Goal: Task Accomplishment & Management: Manage account settings

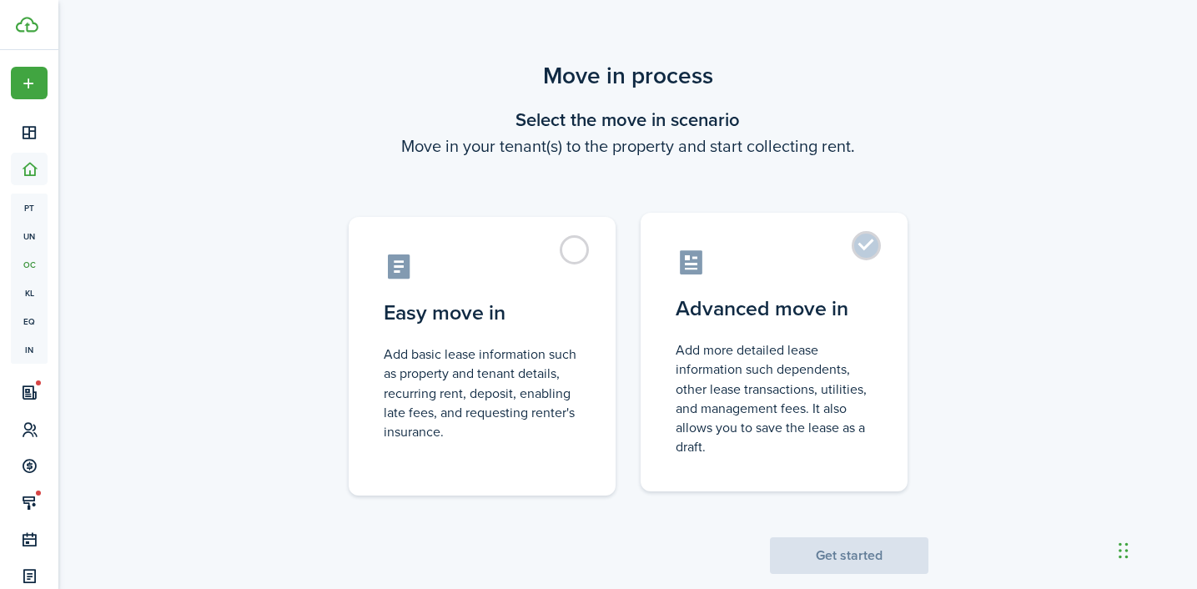
click at [754, 332] on label "Advanced move in Add more detailed lease information such dependents, other lea…" at bounding box center [774, 352] width 267 height 279
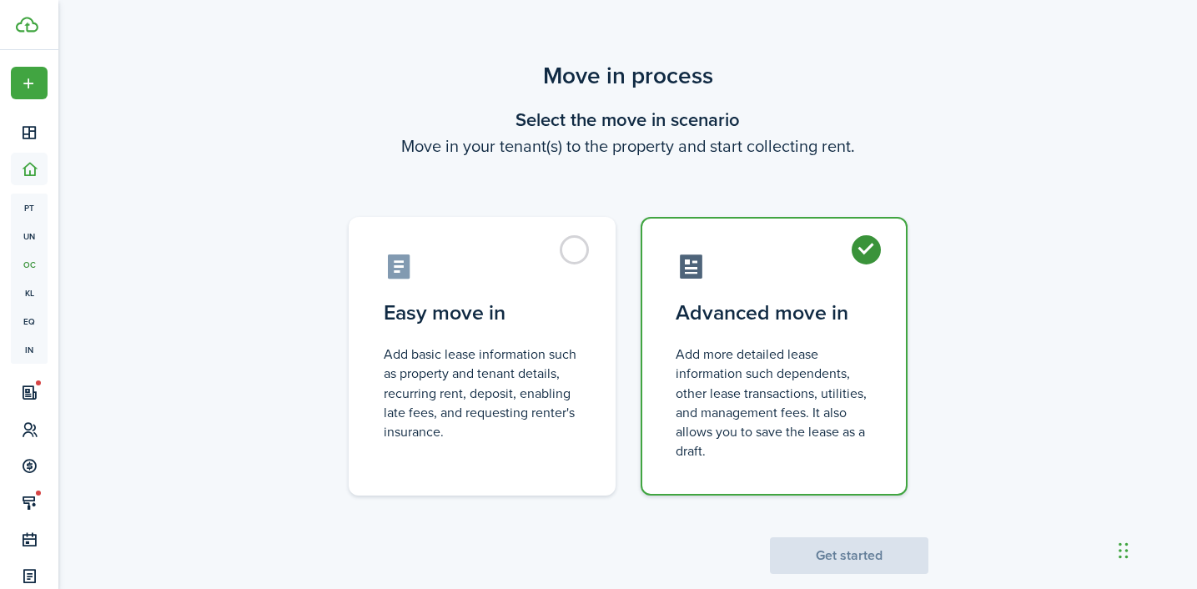
radio input "true"
click at [868, 556] on button "Get started" at bounding box center [849, 555] width 159 height 37
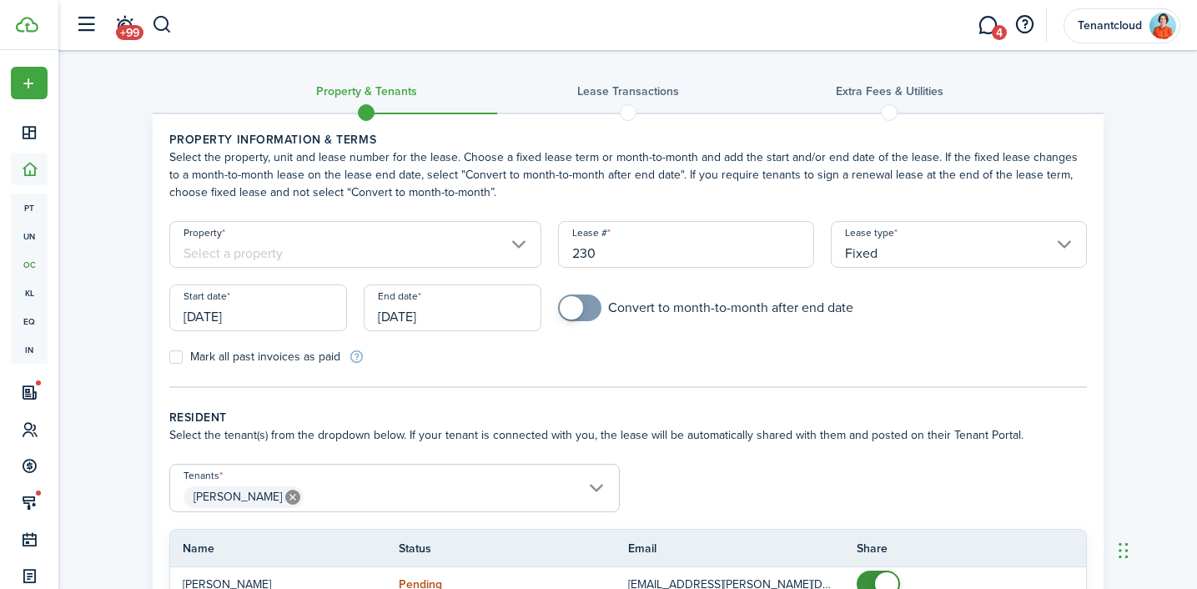
click at [365, 245] on input "Property" at bounding box center [355, 244] width 373 height 47
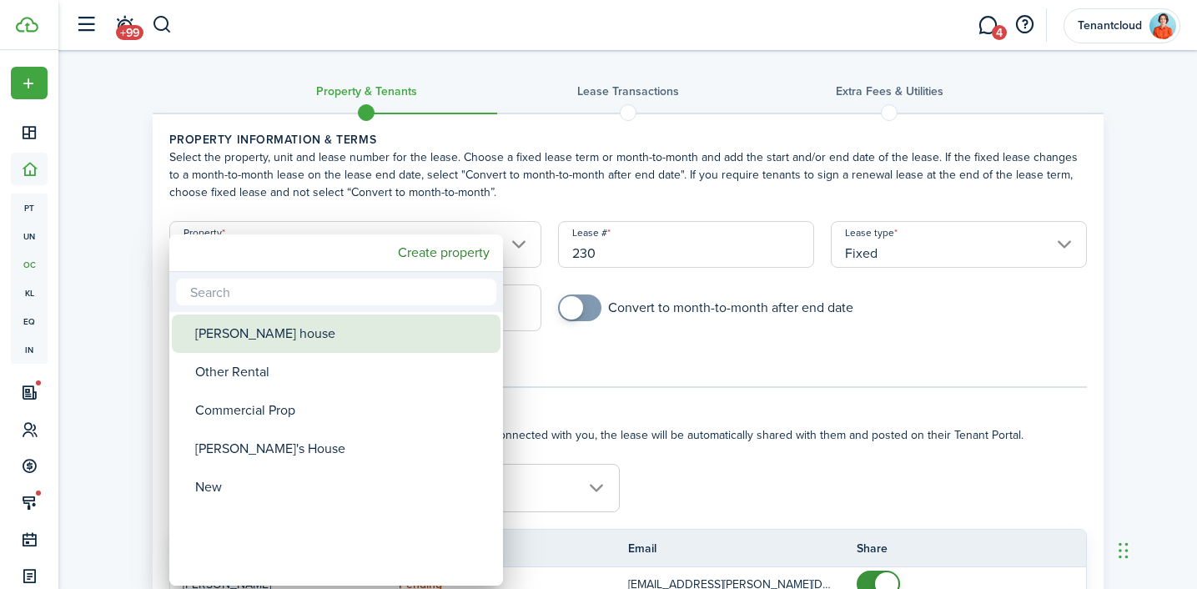
click at [254, 338] on div "[PERSON_NAME] house" at bounding box center [342, 334] width 295 height 38
type input "[PERSON_NAME] house"
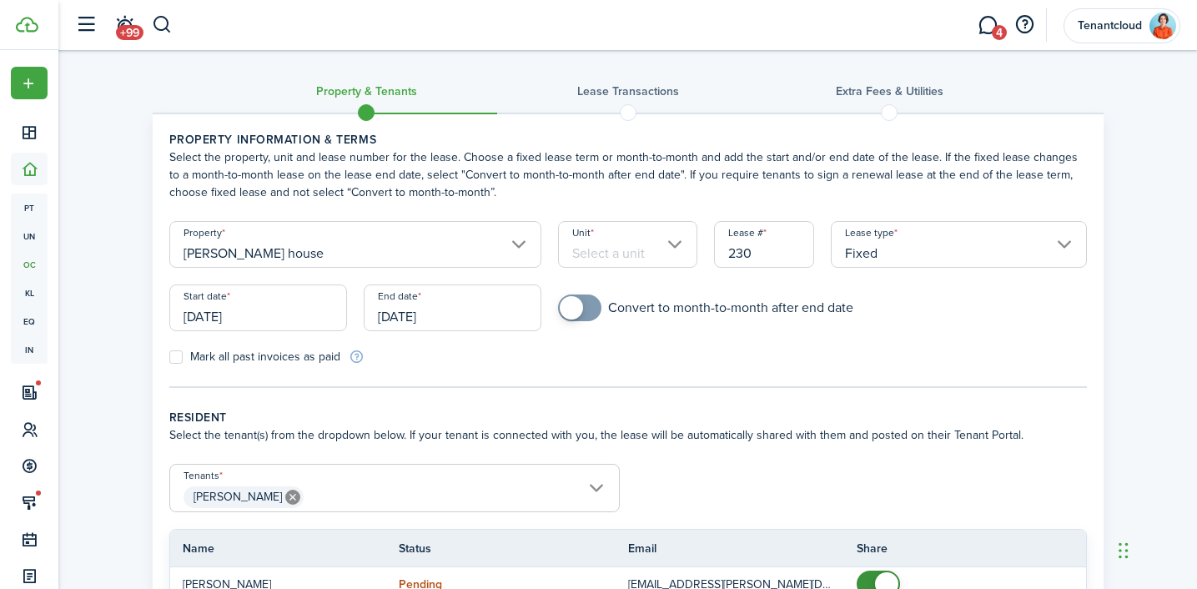
click at [637, 249] on input "Unit" at bounding box center [627, 244] width 139 height 47
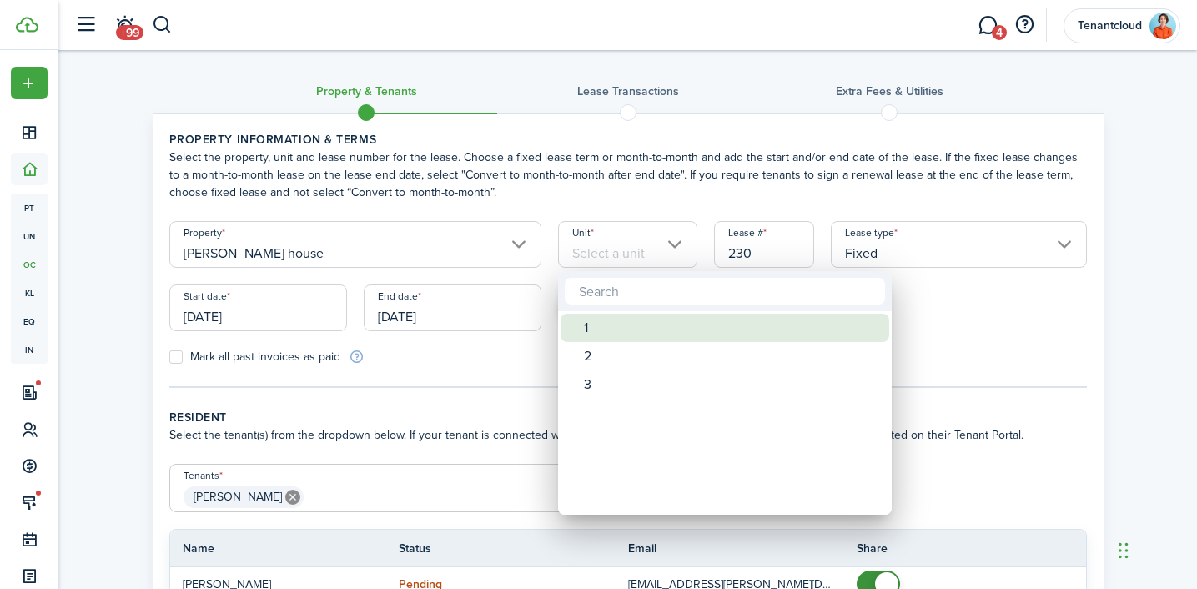
click at [632, 335] on div "1" at bounding box center [731, 328] width 295 height 28
type input "1"
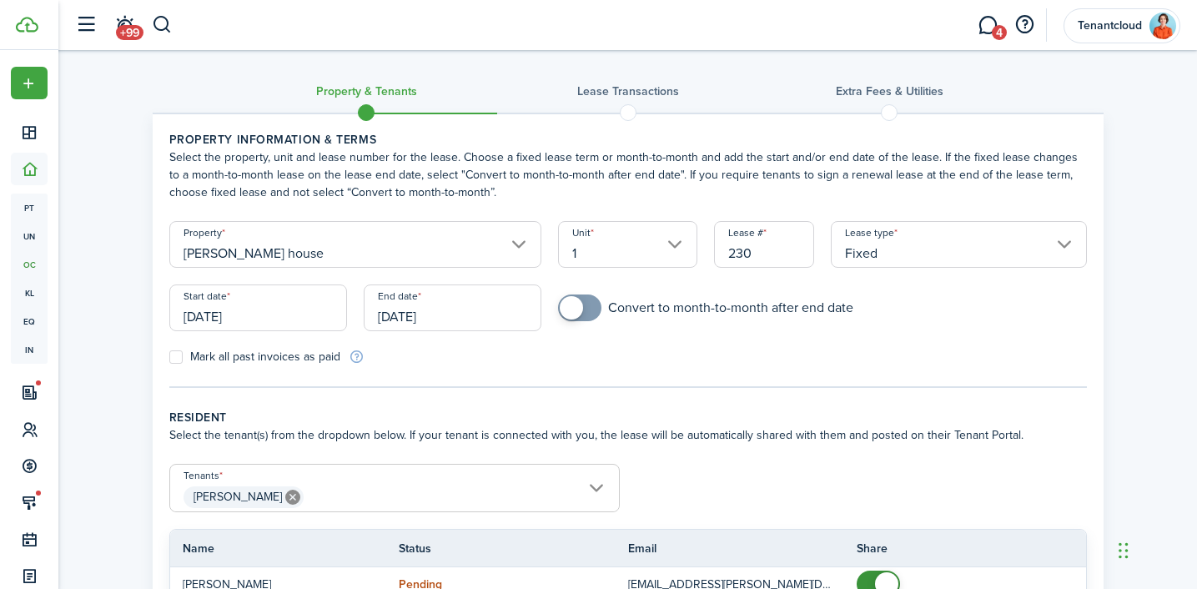
click at [243, 329] on input "[DATE]" at bounding box center [258, 307] width 178 height 47
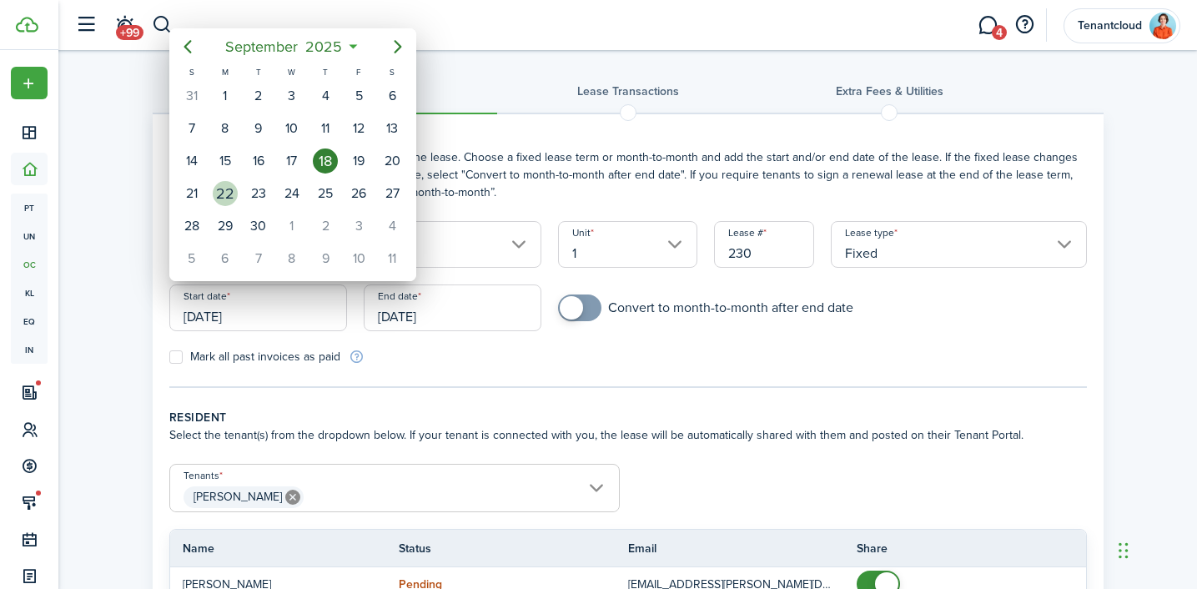
click at [223, 189] on div "22" at bounding box center [225, 193] width 25 height 25
type input "[DATE]"
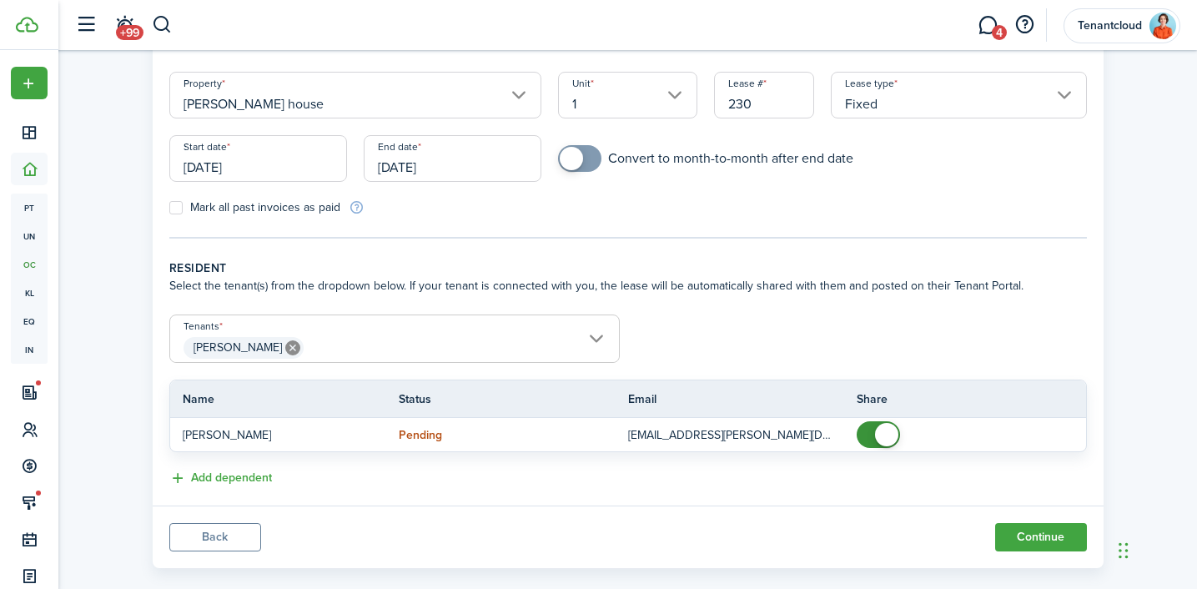
scroll to position [151, 0]
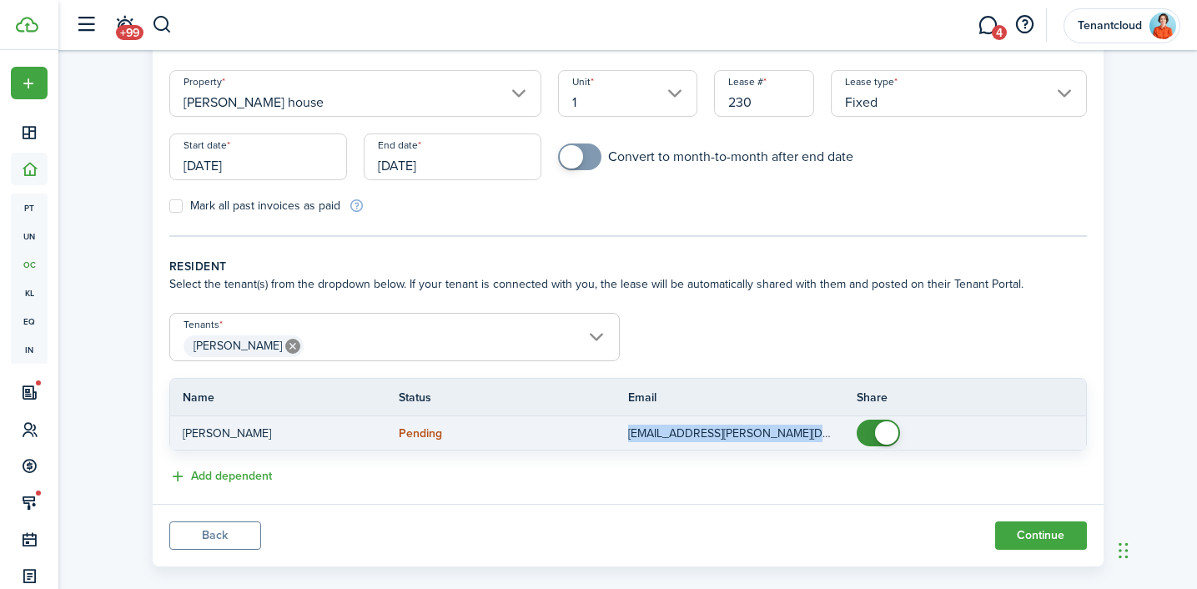
drag, startPoint x: 628, startPoint y: 436, endPoint x: 816, endPoint y: 435, distance: 187.7
click at [816, 435] on p "[EMAIL_ADDRESS][PERSON_NAME][DOMAIN_NAME]" at bounding box center [730, 434] width 204 height 18
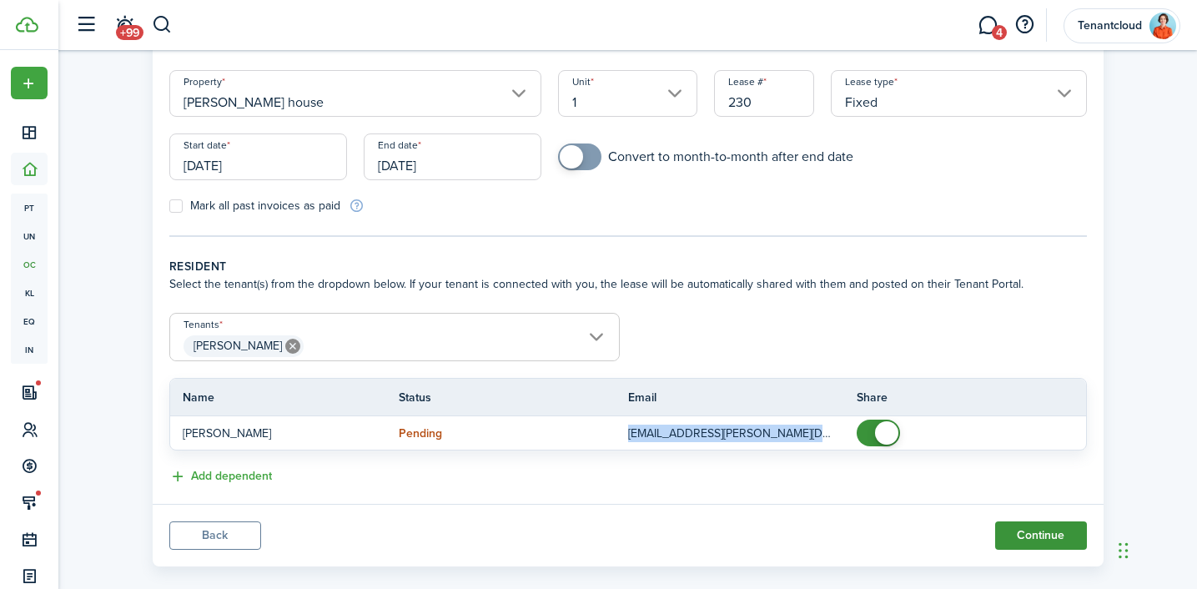
click at [1032, 545] on button "Continue" at bounding box center [1041, 535] width 92 height 28
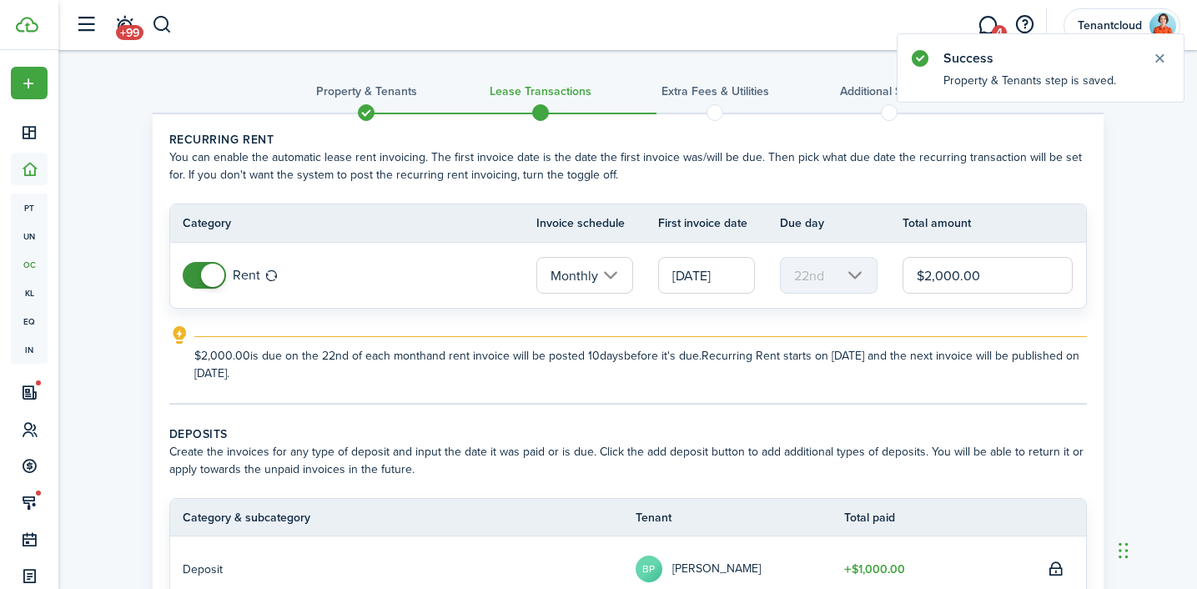
scroll to position [294, 0]
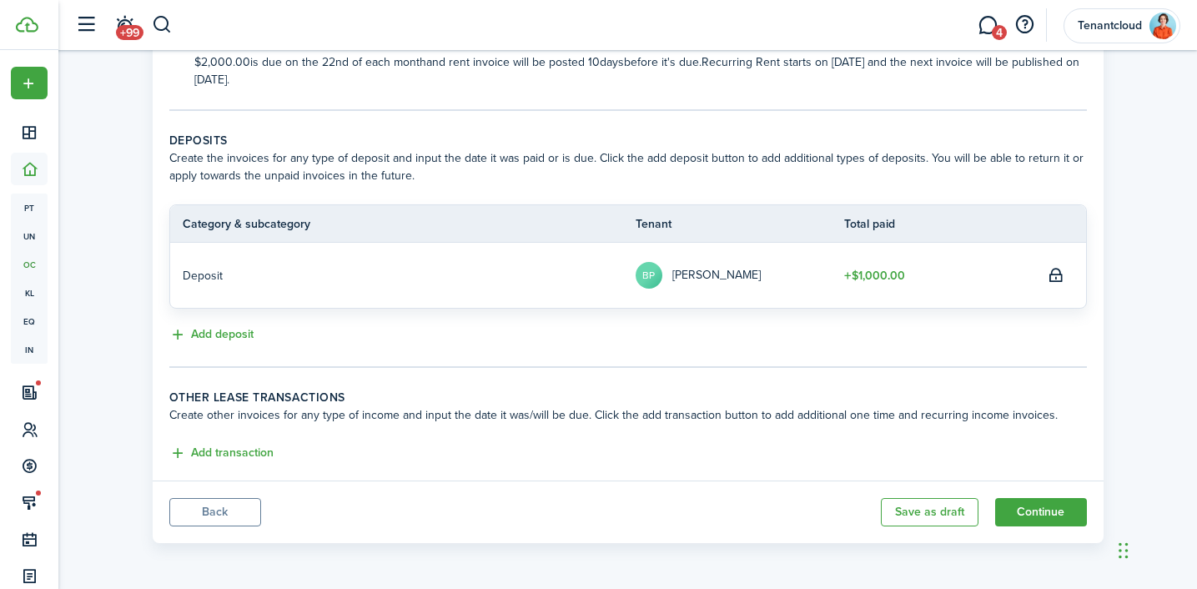
click at [215, 501] on button "Back" at bounding box center [215, 512] width 92 height 28
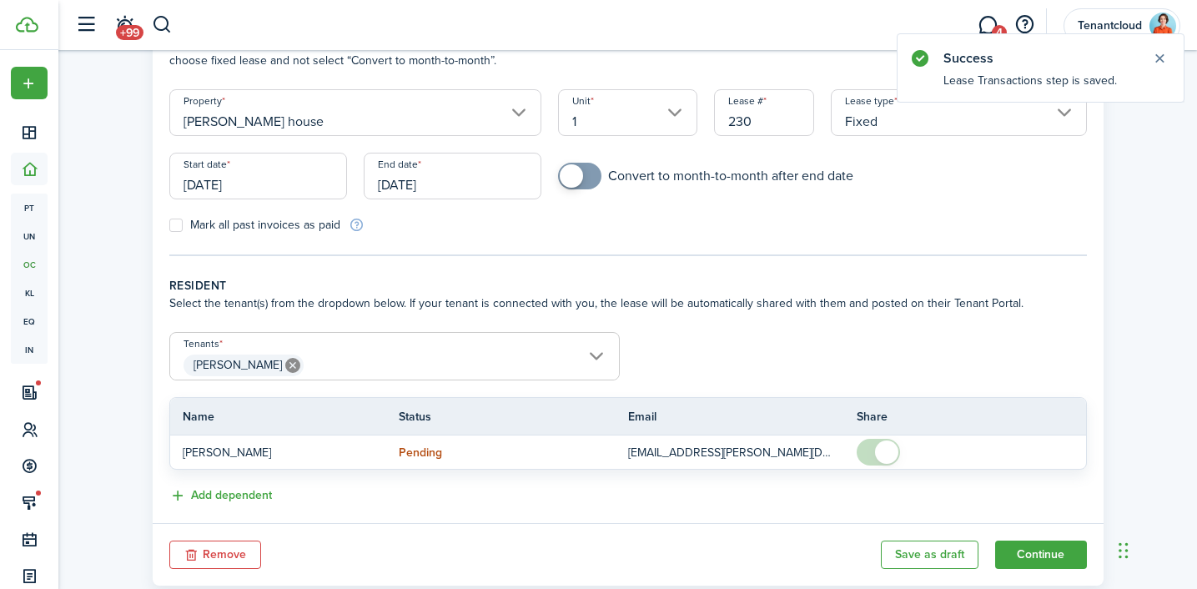
scroll to position [174, 0]
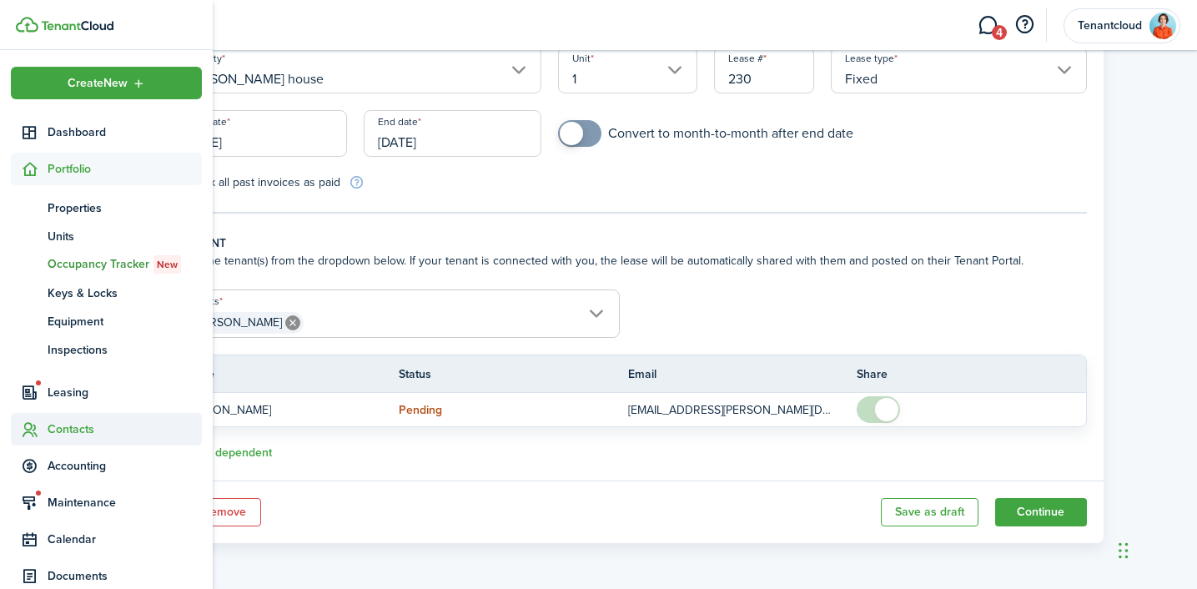
click at [76, 433] on span "Contacts" at bounding box center [125, 429] width 154 height 18
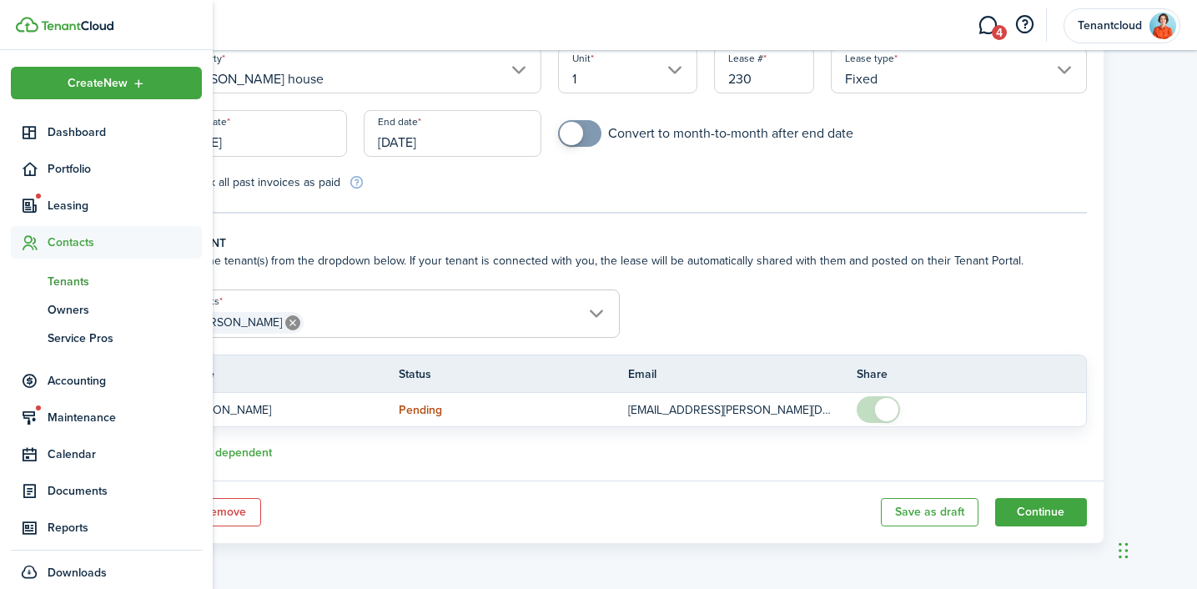
click at [79, 282] on span "Tenants" at bounding box center [125, 282] width 154 height 18
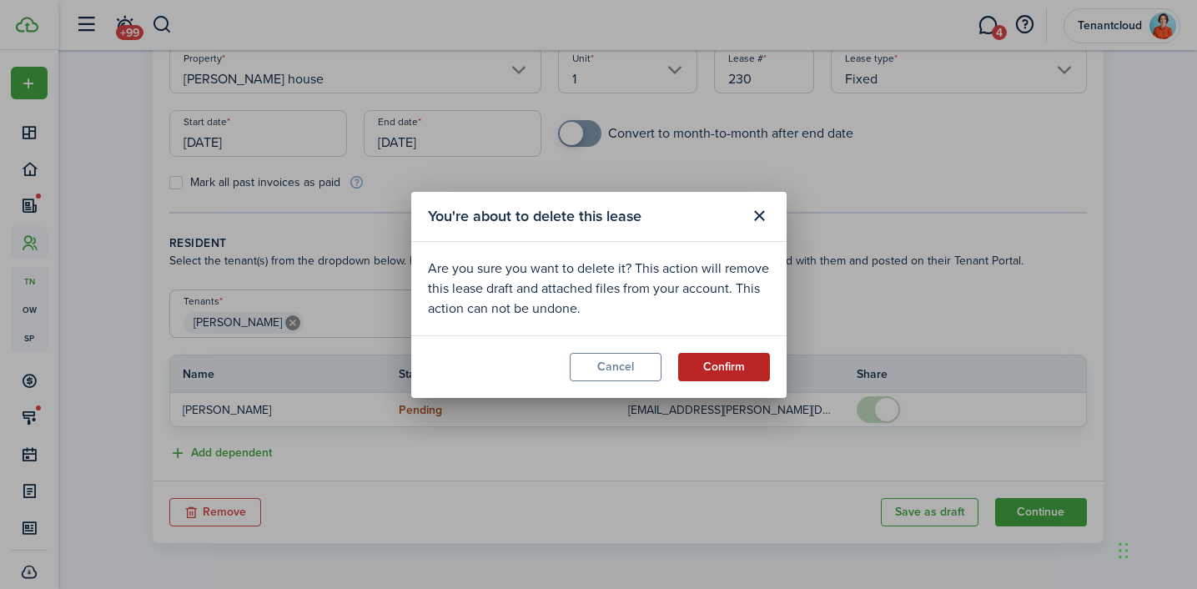
click at [700, 363] on button "Confirm" at bounding box center [724, 367] width 92 height 28
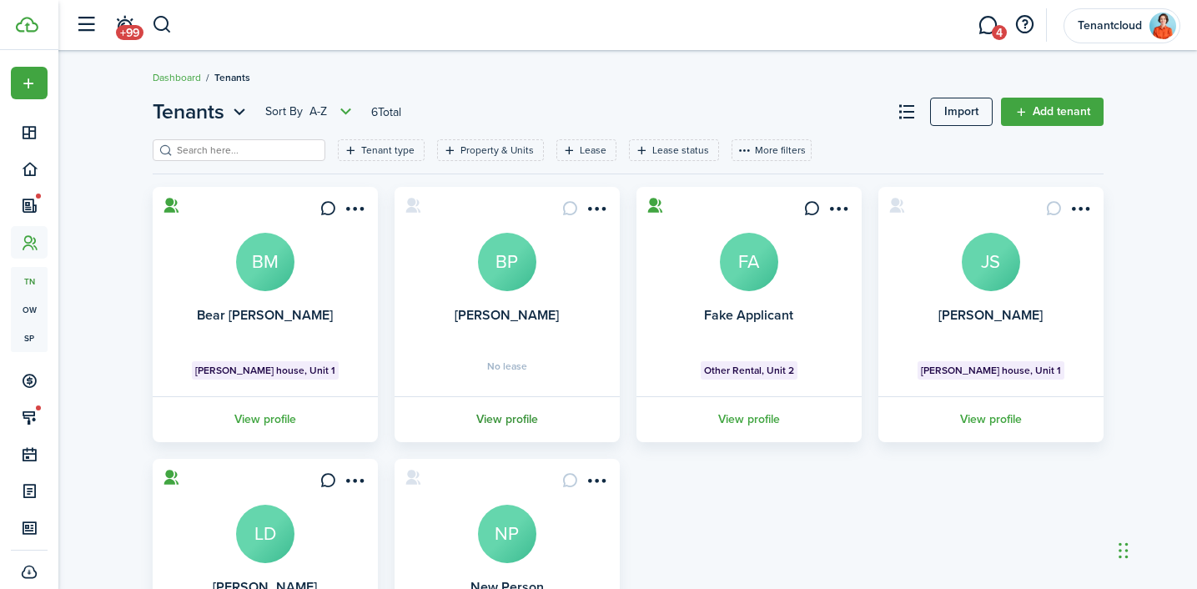
click at [521, 421] on link "View profile" at bounding box center [507, 419] width 230 height 46
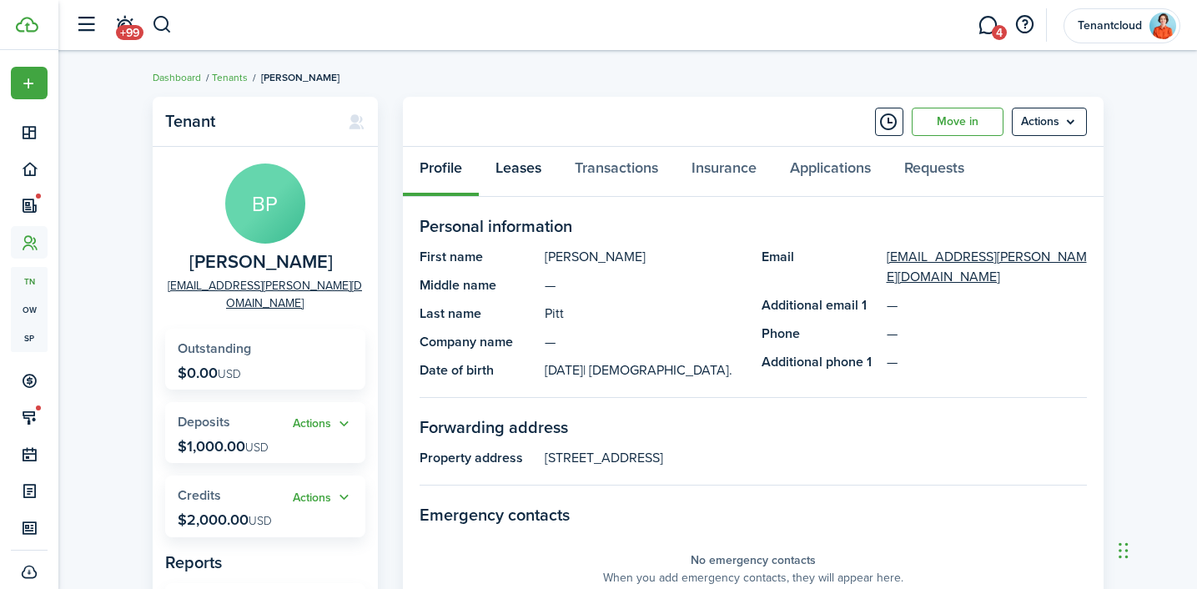
click at [534, 167] on link "Leases" at bounding box center [518, 172] width 79 height 50
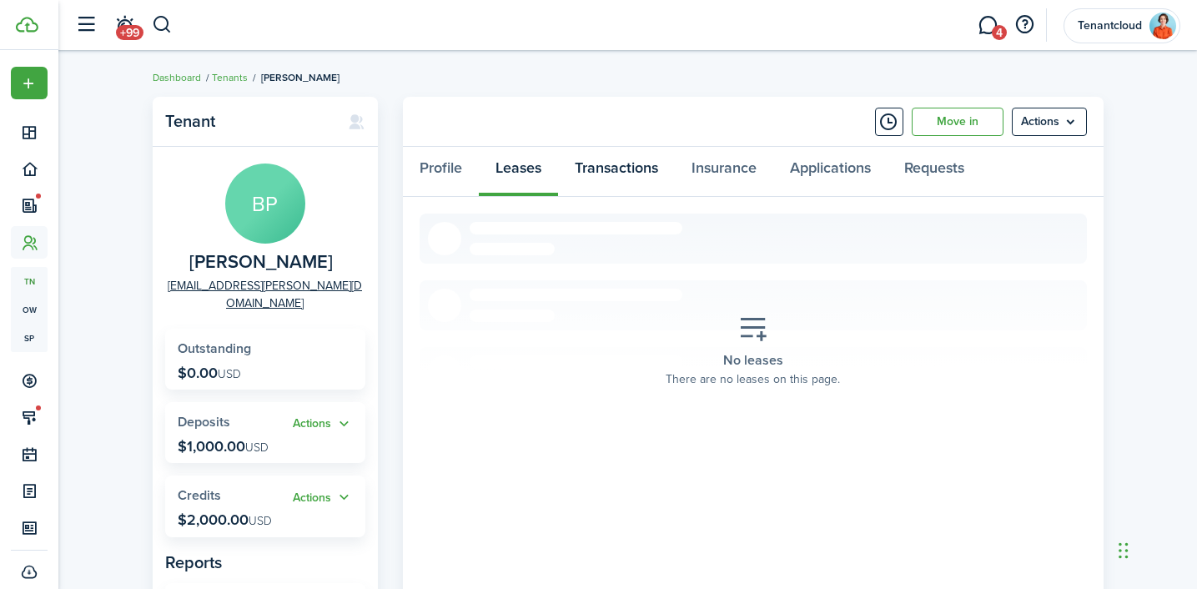
click at [606, 170] on link "Transactions" at bounding box center [616, 172] width 117 height 50
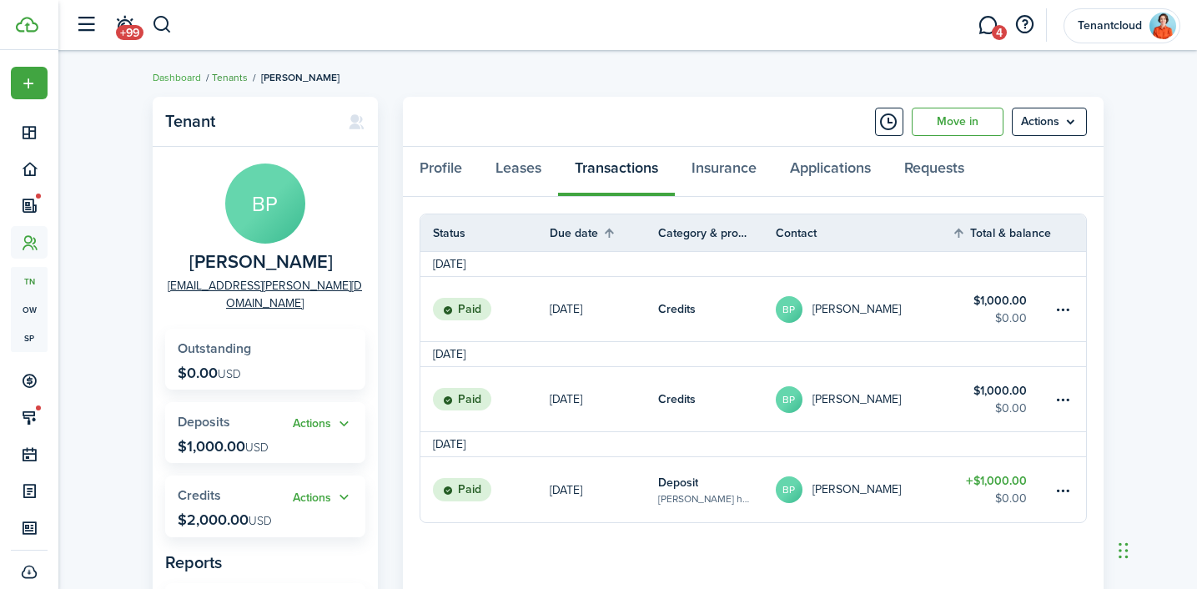
click at [239, 76] on link "Tenants" at bounding box center [230, 77] width 36 height 15
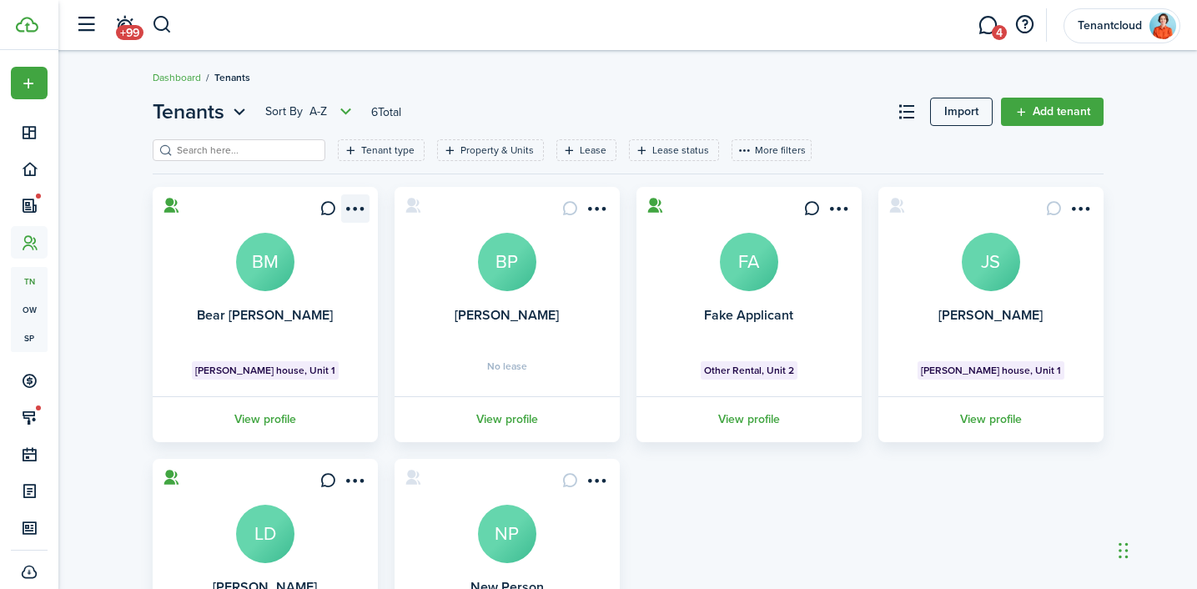
click at [357, 207] on menu-btn-icon "Open menu" at bounding box center [355, 208] width 28 height 28
click at [608, 209] on menu-btn-icon "Open menu" at bounding box center [597, 208] width 28 height 28
click at [843, 204] on menu-btn-icon "Open menu" at bounding box center [839, 208] width 28 height 28
drag, startPoint x: 1084, startPoint y: 207, endPoint x: 1062, endPoint y: 283, distance: 79.0
click at [1084, 226] on card "Jen Stop [PERSON_NAME] house, Unit 1 View profile" at bounding box center [990, 314] width 225 height 255
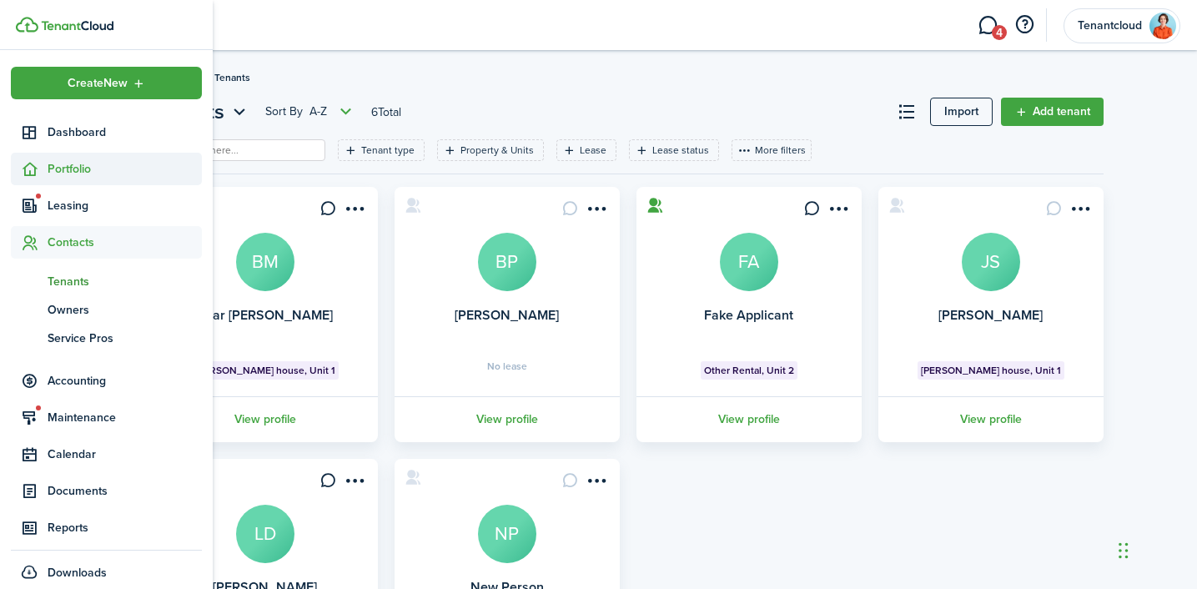
click at [56, 165] on span "Portfolio" at bounding box center [125, 169] width 154 height 18
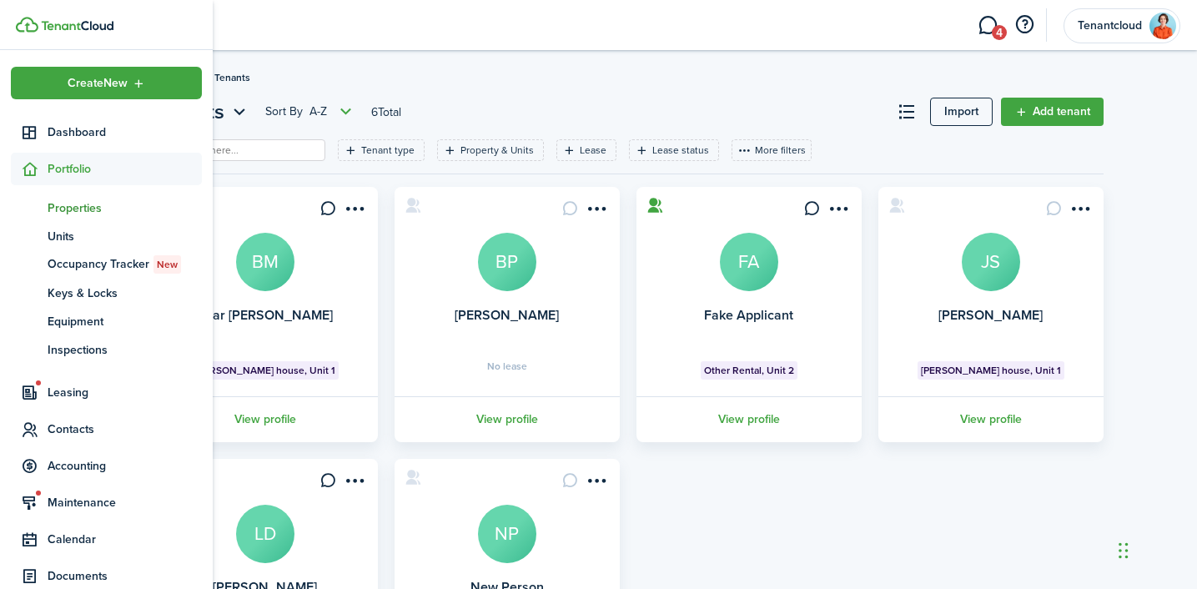
click at [79, 208] on span "Properties" at bounding box center [125, 208] width 154 height 18
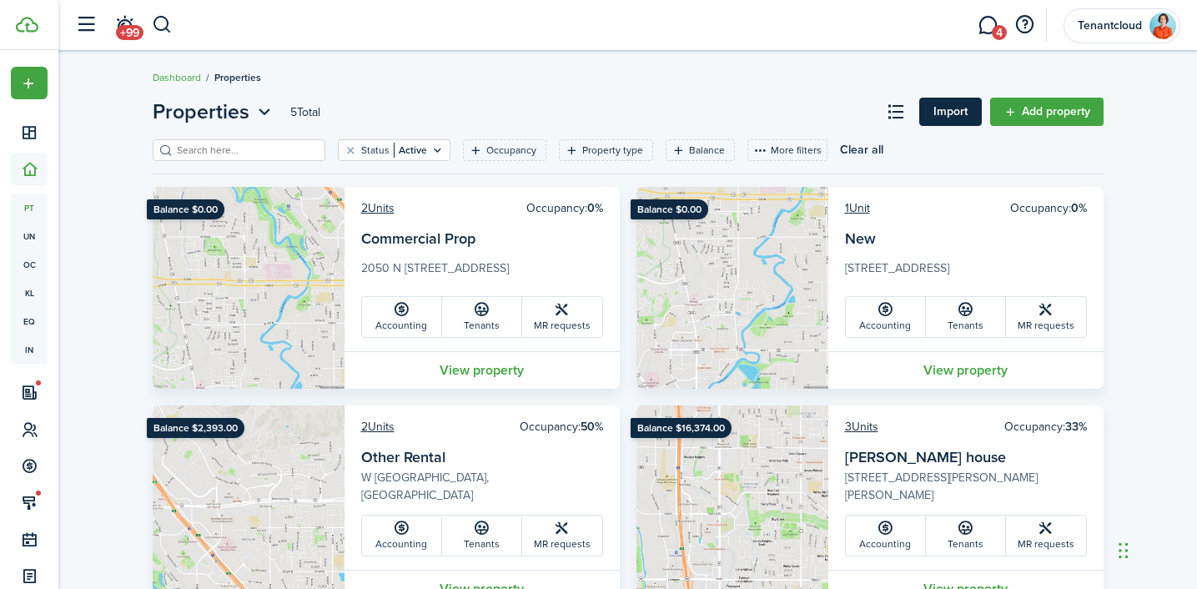
click at [947, 118] on link "Import" at bounding box center [950, 112] width 63 height 28
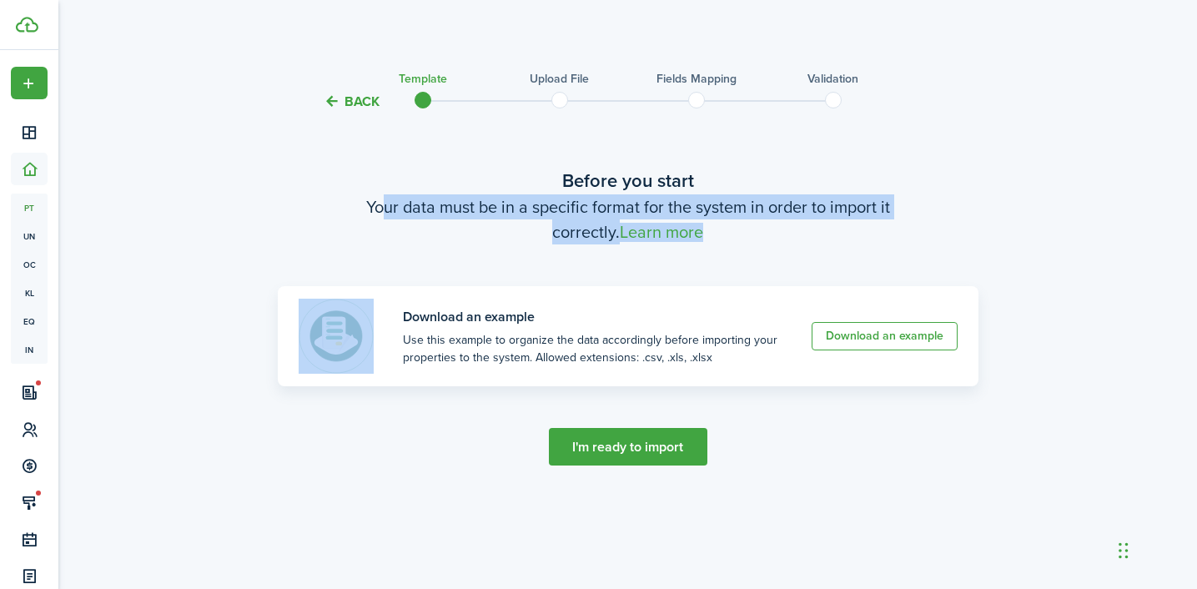
drag, startPoint x: 375, startPoint y: 199, endPoint x: 707, endPoint y: 269, distance: 340.2
click at [707, 269] on import-template-step "Before you start Your data must be in a specific format for the system in order…" at bounding box center [628, 276] width 701 height 219
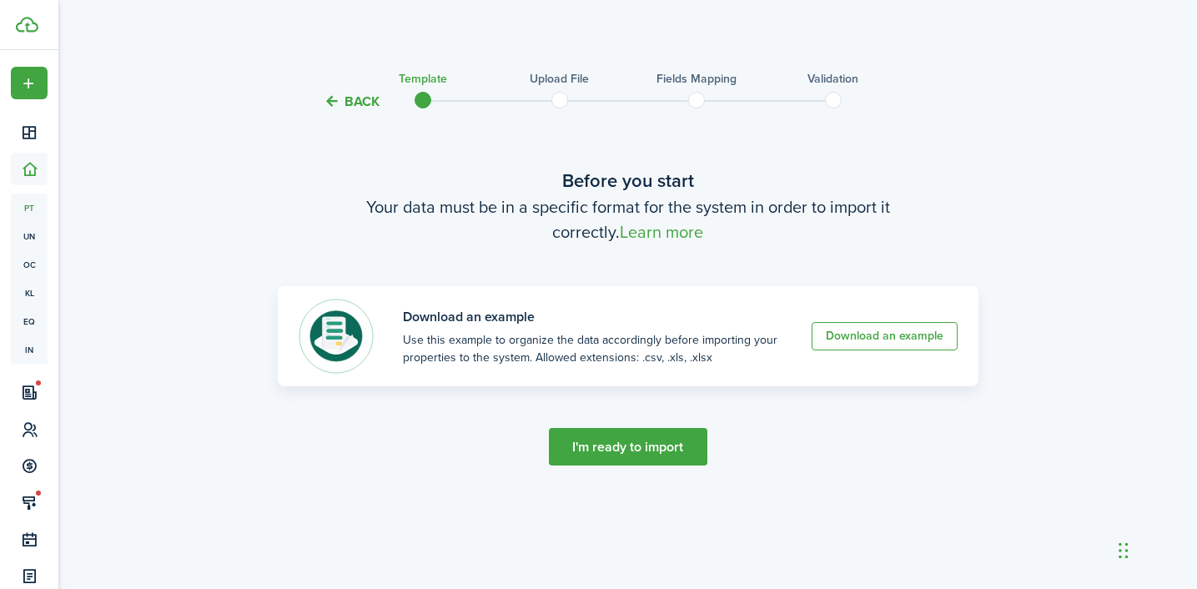
click at [790, 402] on tc-wizard-step "Before you start Your data must be in a specific format for the system in order…" at bounding box center [628, 338] width 701 height 410
click at [890, 336] on link "Download an example" at bounding box center [885, 336] width 146 height 28
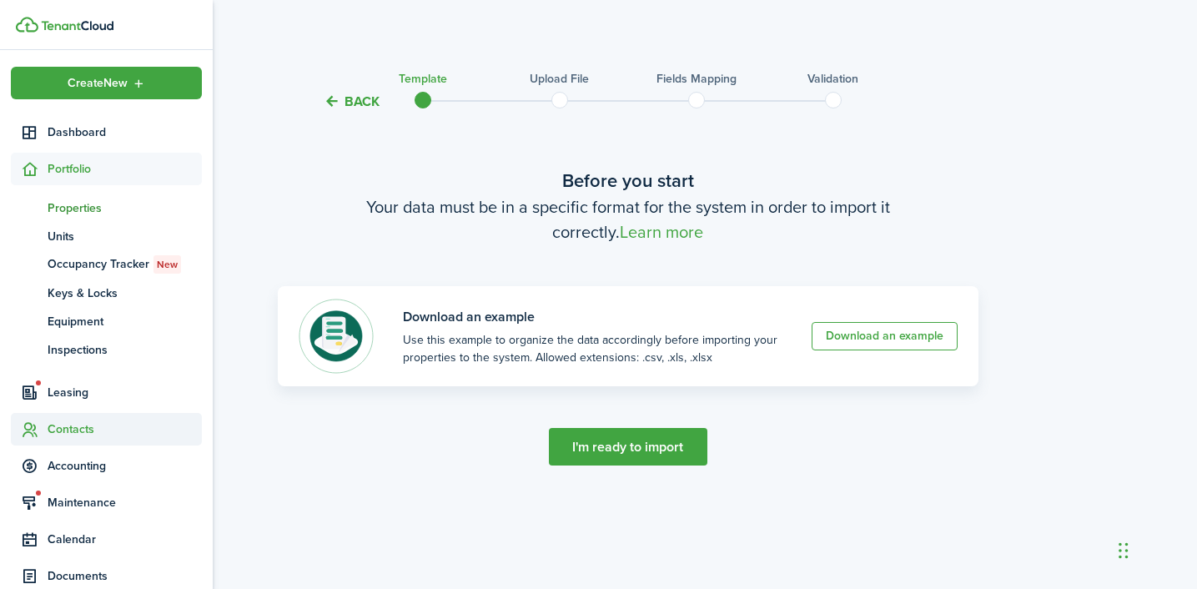
click at [71, 430] on span "Contacts" at bounding box center [125, 429] width 154 height 18
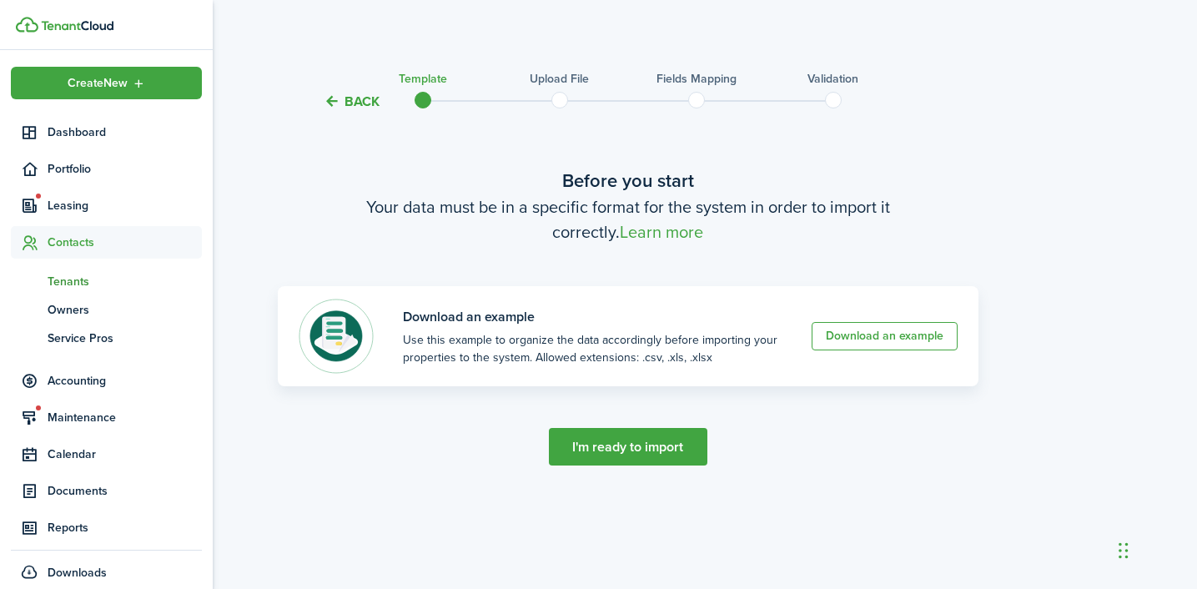
click at [72, 273] on span "Tenants" at bounding box center [125, 282] width 154 height 18
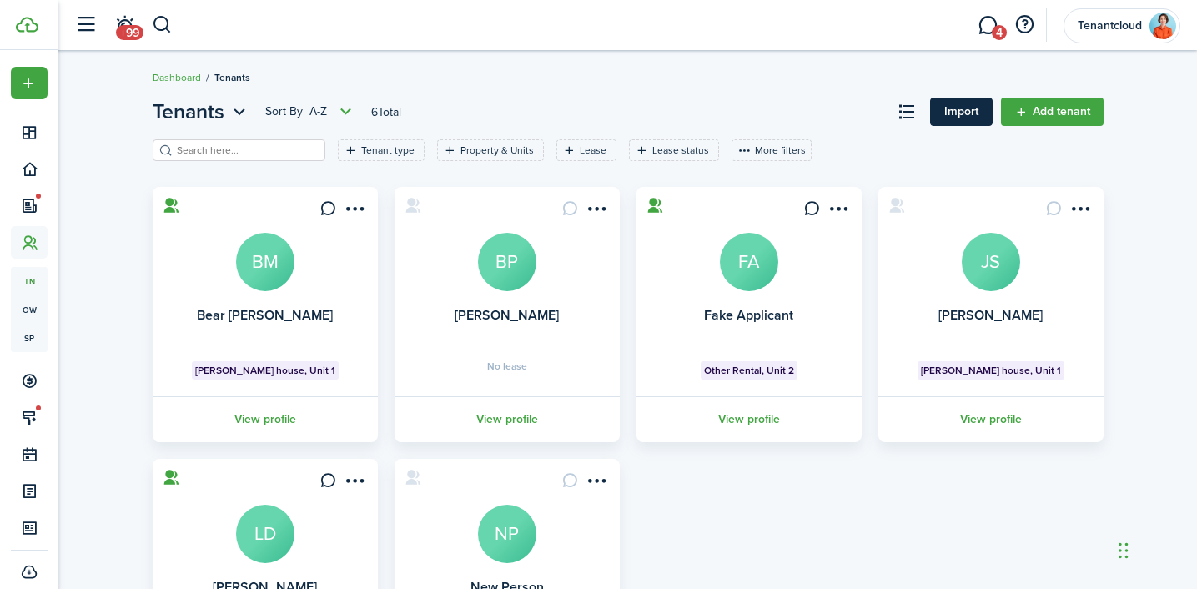
click at [961, 113] on link "Import" at bounding box center [961, 112] width 63 height 28
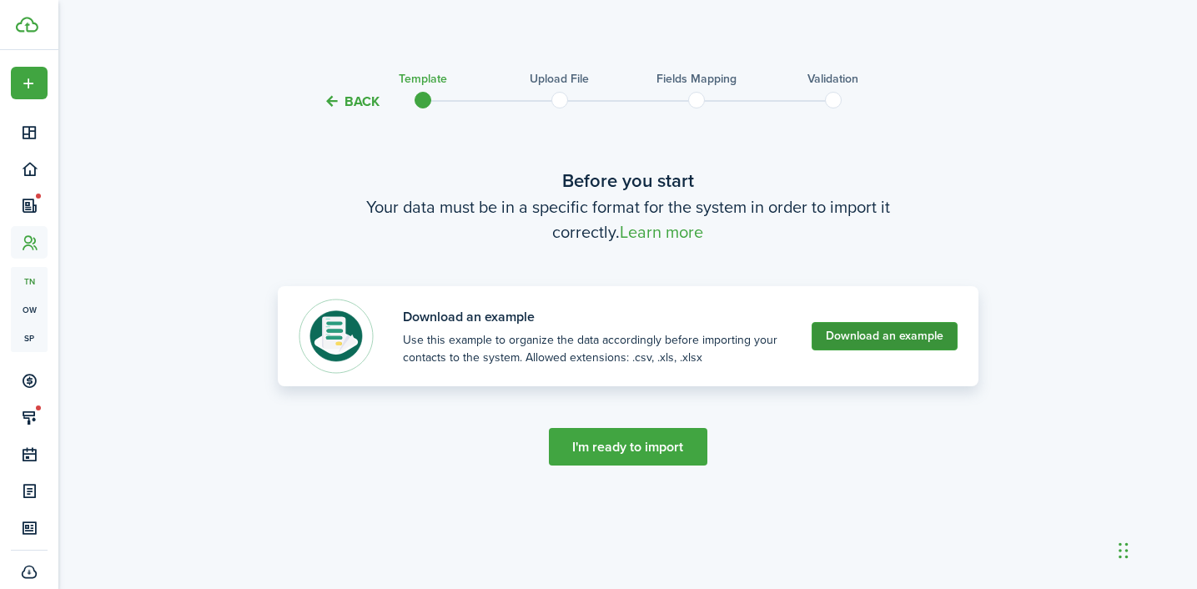
click at [845, 335] on link "Download an example" at bounding box center [885, 336] width 146 height 28
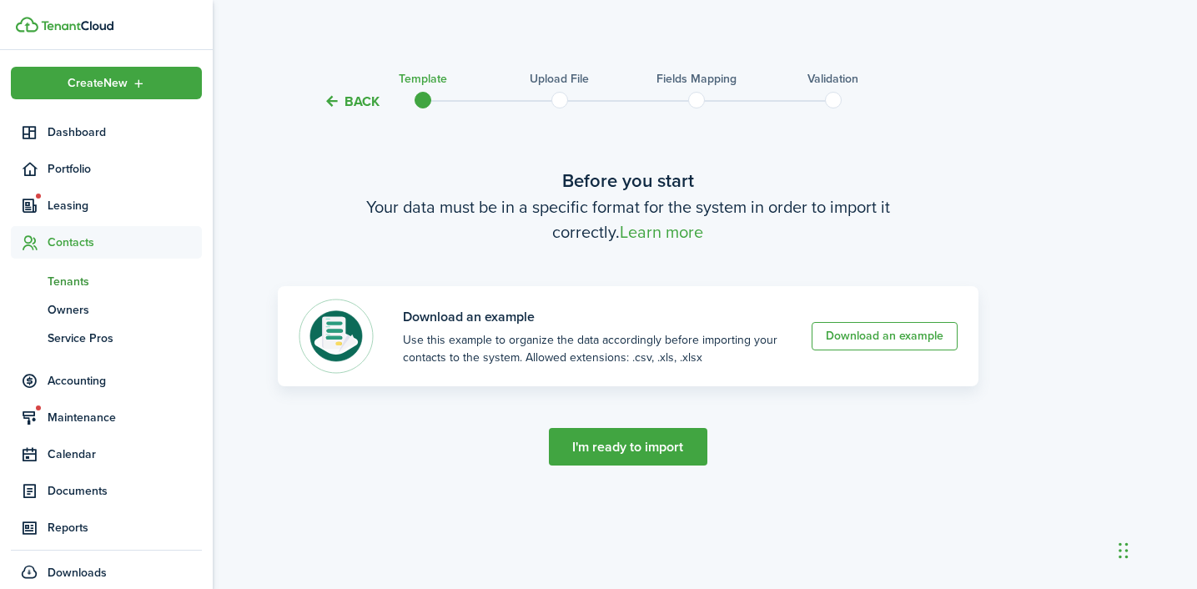
click at [68, 284] on span "Tenants" at bounding box center [125, 282] width 154 height 18
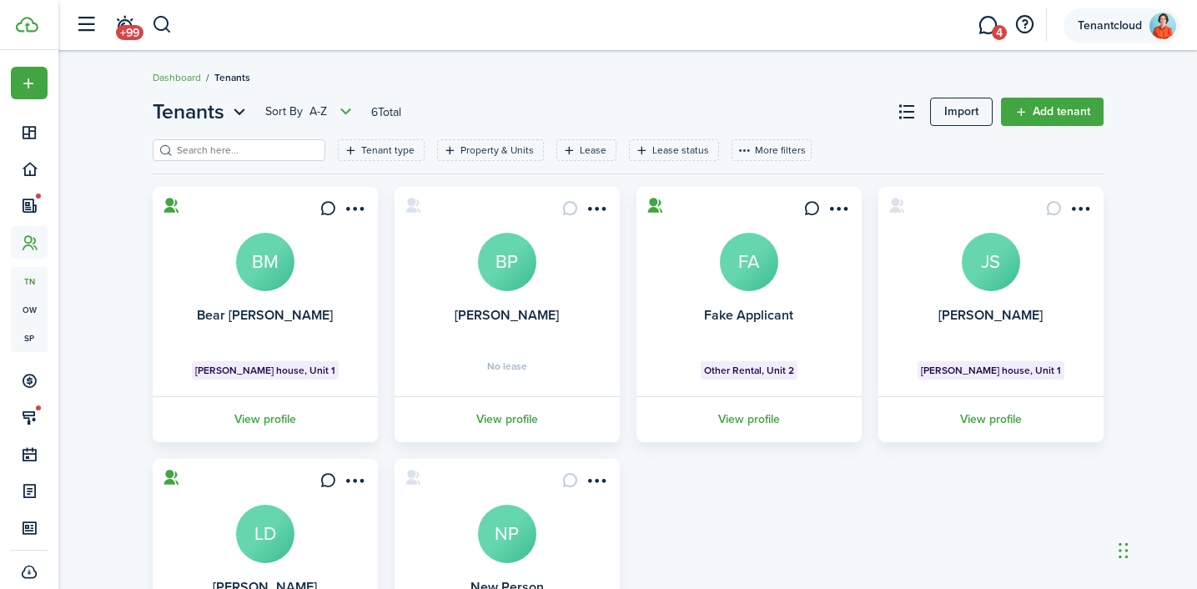
click at [1114, 37] on account-user-avatar "Tenantcloud" at bounding box center [1122, 25] width 117 height 35
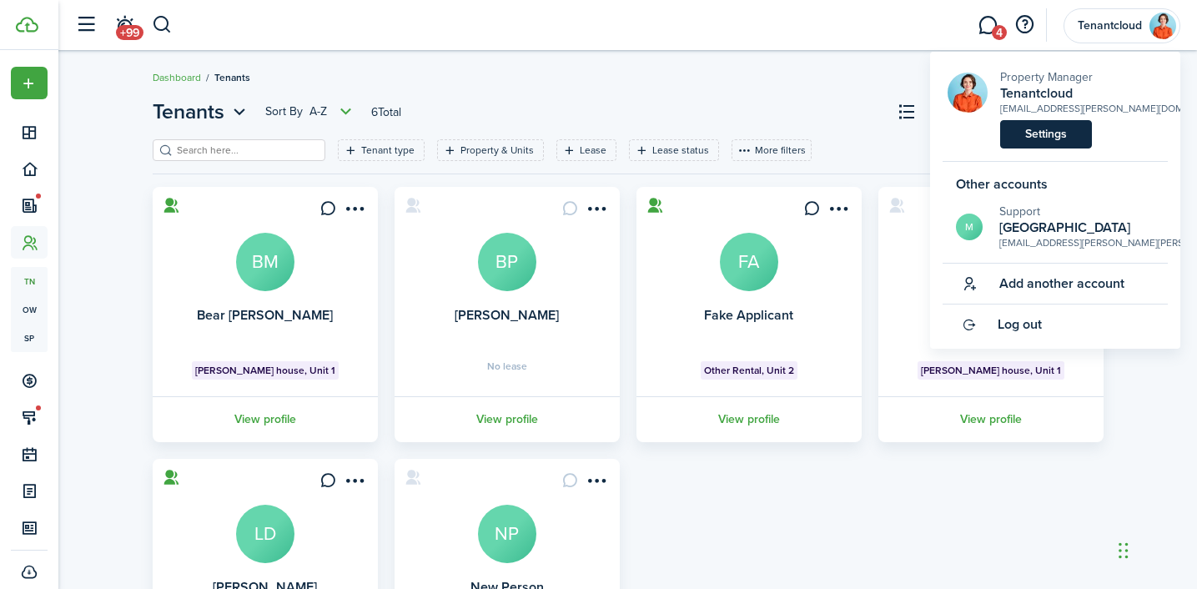
click at [1054, 132] on link "Settings" at bounding box center [1046, 134] width 92 height 28
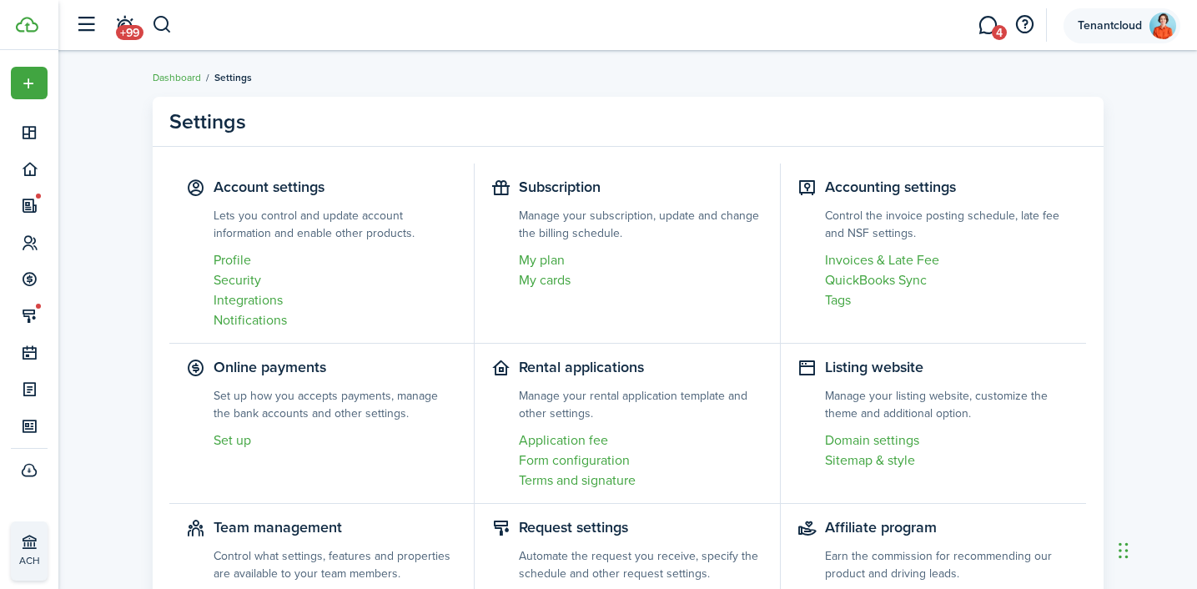
click at [1102, 13] on account-user-avatar "Tenantcloud" at bounding box center [1122, 25] width 117 height 35
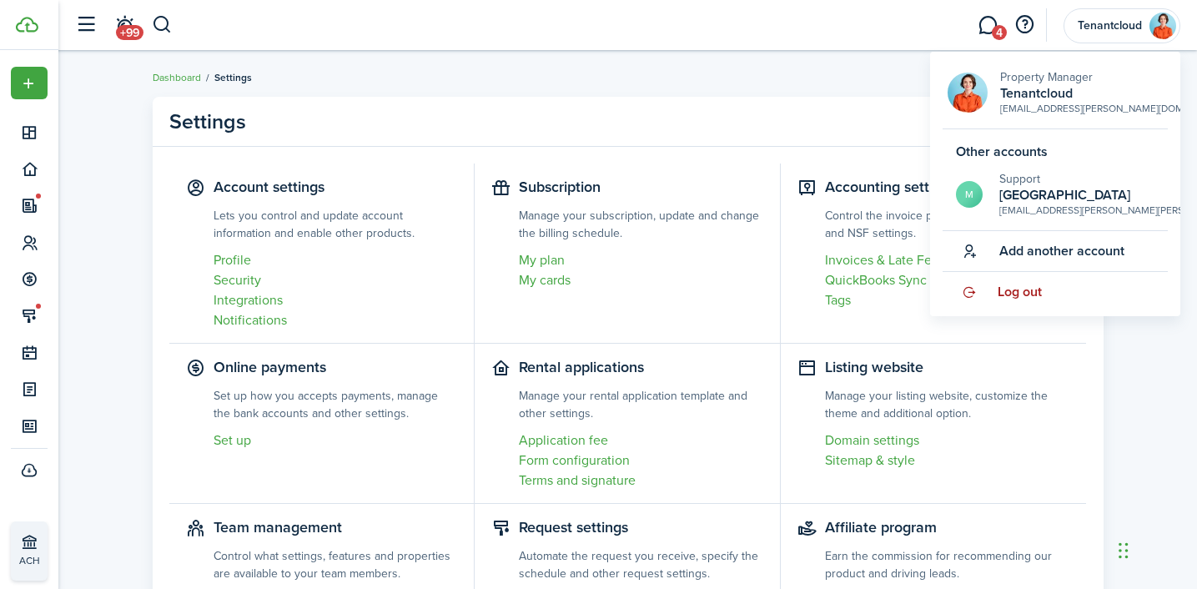
click at [1019, 292] on span "Log out" at bounding box center [1020, 291] width 44 height 15
